Goal: Go to known website: Go to known website

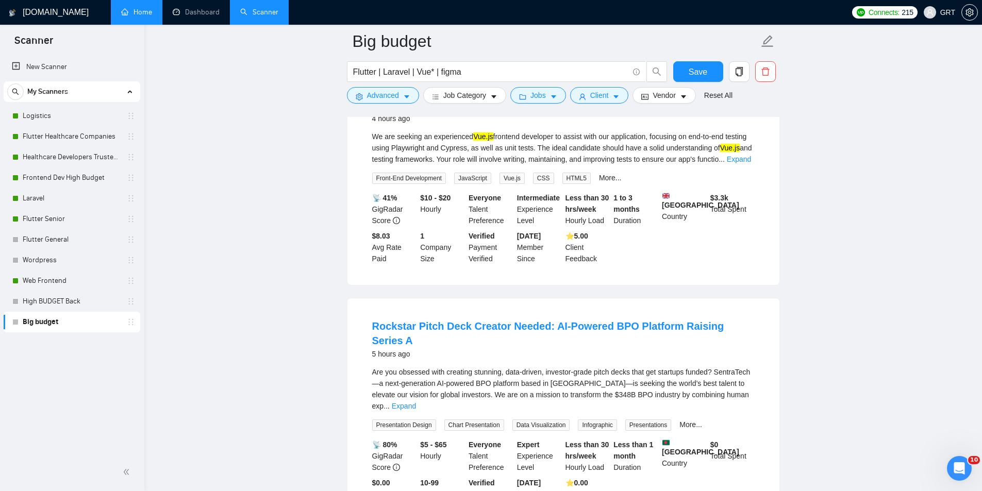
click at [139, 10] on link "Home" at bounding box center [136, 12] width 31 height 9
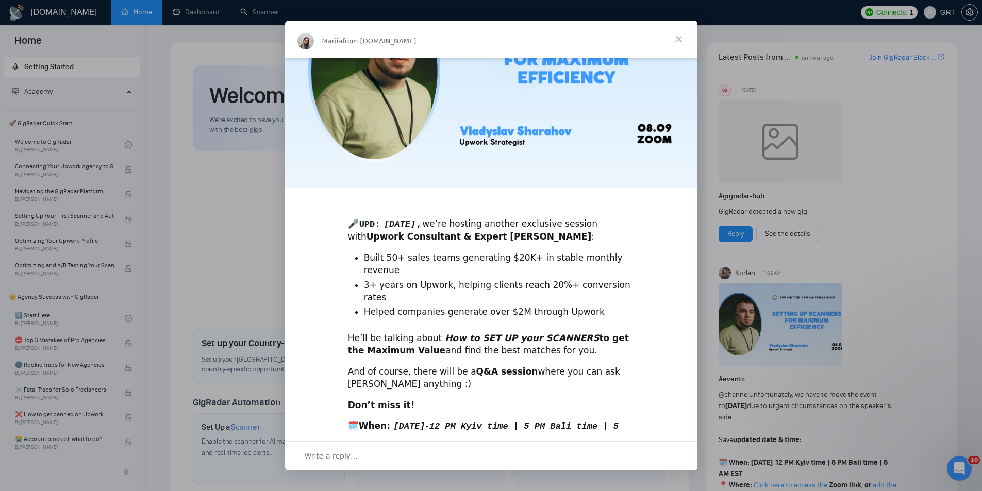
scroll to position [155, 0]
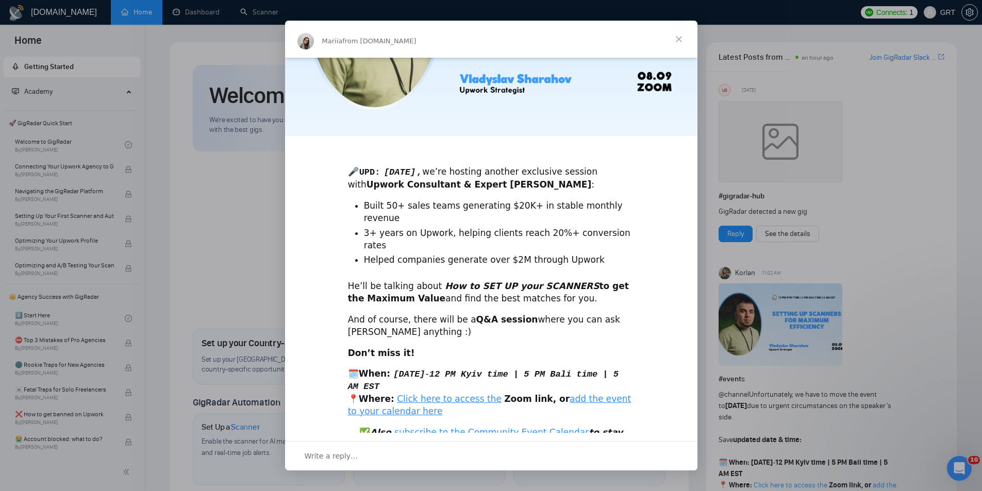
click at [239, 215] on div "Intercom messenger" at bounding box center [491, 245] width 982 height 491
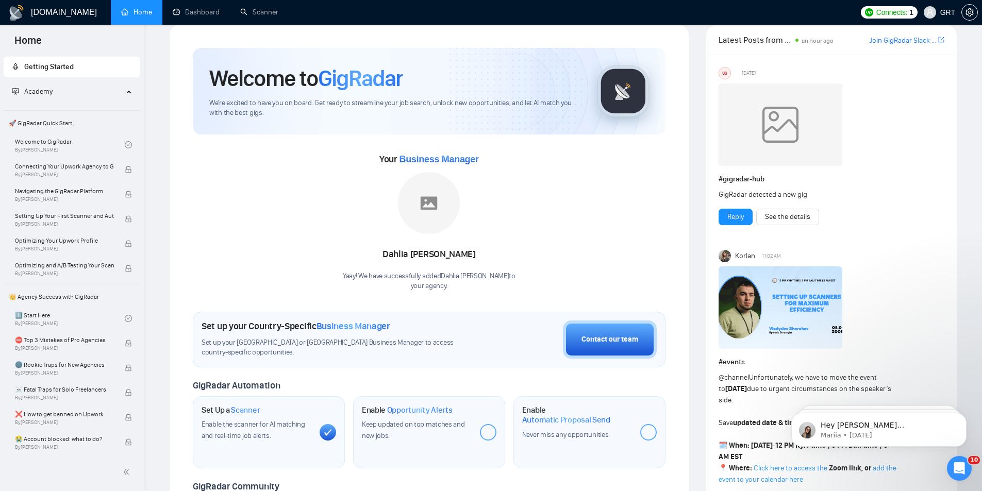
scroll to position [0, 0]
